Goal: Use online tool/utility: Use online tool/utility

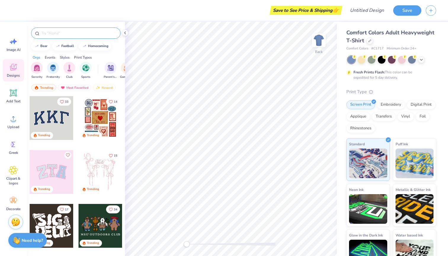
click at [64, 32] on input "text" at bounding box center [79, 33] width 76 height 6
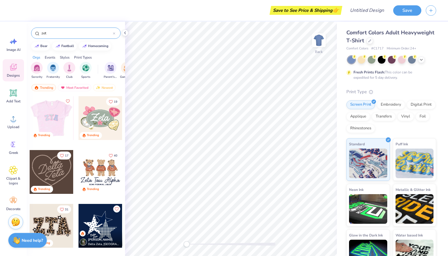
type input "zet"
click at [30, 113] on div at bounding box center [8, 118] width 44 height 44
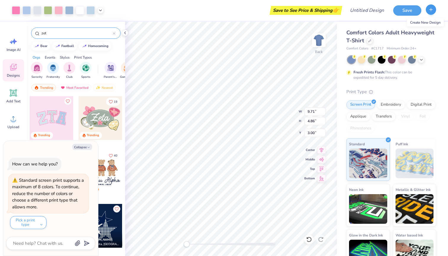
click at [430, 11] on icon "button" at bounding box center [430, 9] width 5 height 5
click at [318, 52] on div "Back" at bounding box center [319, 43] width 14 height 21
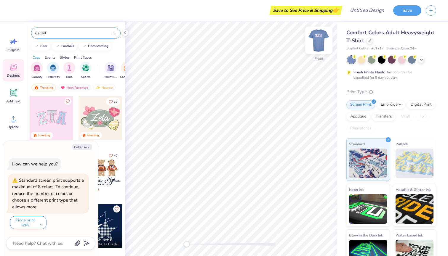
click at [316, 59] on div "Front" at bounding box center [319, 58] width 9 height 5
click at [306, 241] on div at bounding box center [308, 239] width 9 height 9
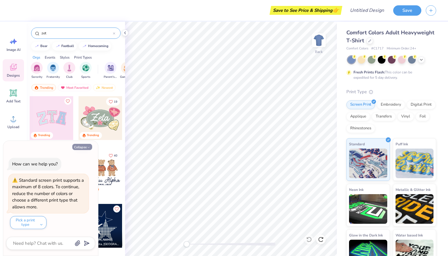
click at [88, 149] on icon "button" at bounding box center [89, 148] width 4 height 4
type textarea "x"
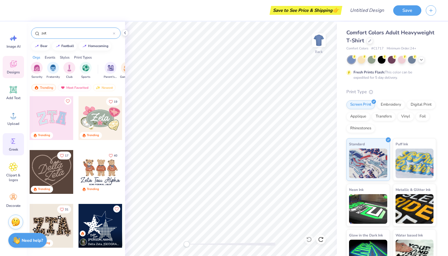
scroll to position [3, 0]
click at [15, 144] on icon at bounding box center [13, 141] width 9 height 9
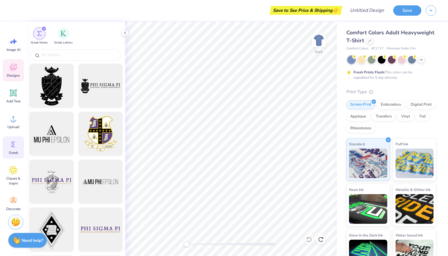
scroll to position [0, 0]
click at [14, 74] on span "Designs" at bounding box center [13, 75] width 13 height 5
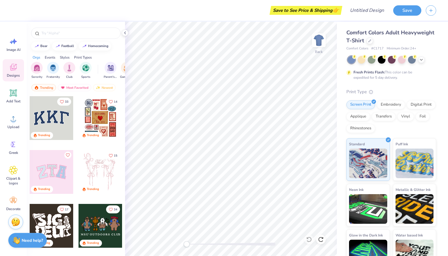
click at [64, 57] on div "Styles" at bounding box center [65, 57] width 10 height 5
click at [40, 67] on div "filter for Classic" at bounding box center [37, 67] width 12 height 12
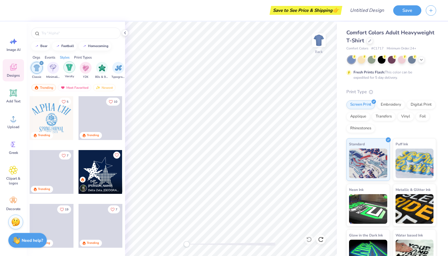
click at [65, 68] on div "filter for Varsity" at bounding box center [69, 67] width 12 height 12
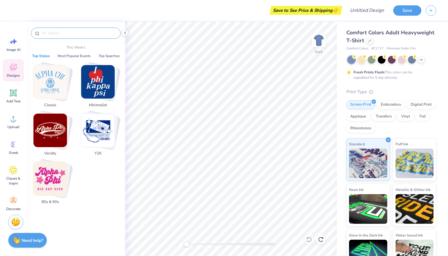
click at [65, 35] on input "text" at bounding box center [79, 33] width 76 height 6
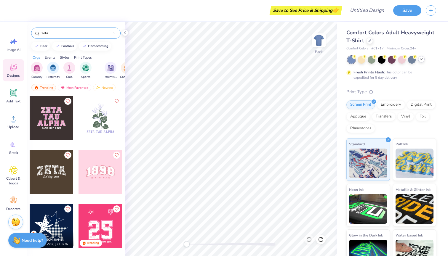
type input "zeta"
click at [421, 58] on icon at bounding box center [421, 59] width 5 height 5
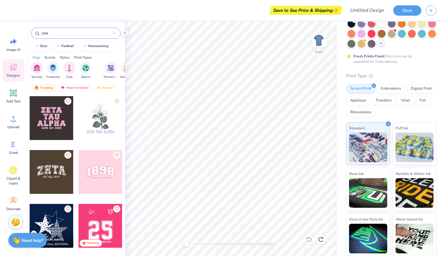
scroll to position [86, 0]
